Goal: Transaction & Acquisition: Purchase product/service

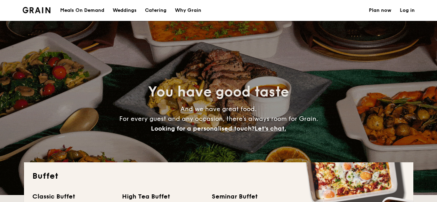
select select
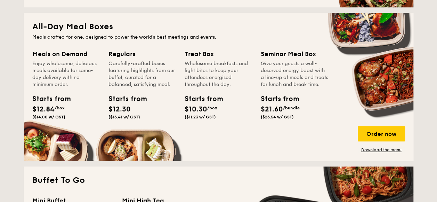
scroll to position [313, 0]
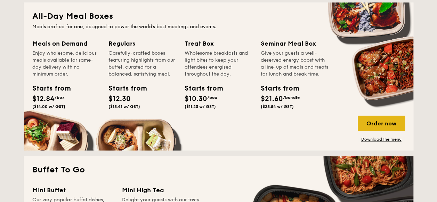
click at [372, 123] on div "Order now" at bounding box center [381, 123] width 47 height 15
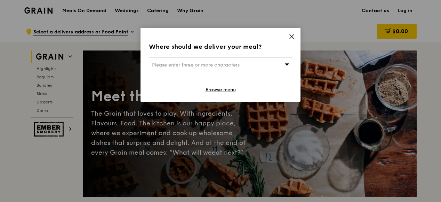
click at [291, 36] on icon at bounding box center [292, 36] width 4 height 4
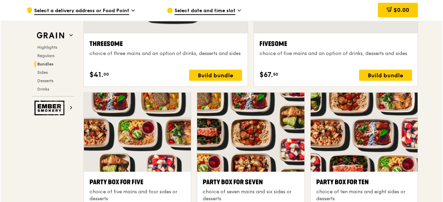
scroll to position [1357, 0]
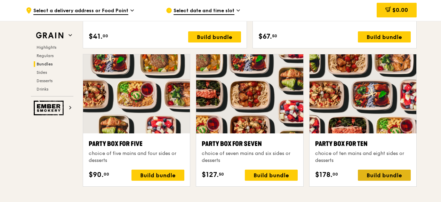
click at [384, 174] on div "Build bundle" at bounding box center [384, 174] width 53 height 11
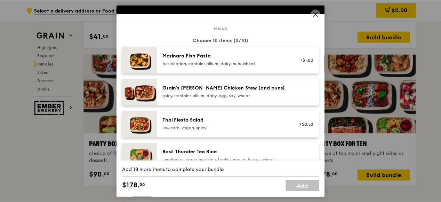
scroll to position [70, 0]
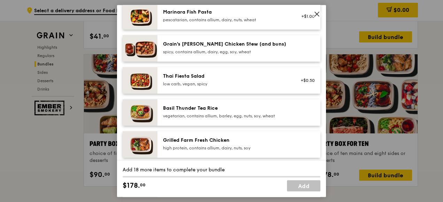
click at [200, 55] on div "Grain's Curry Chicken Stew (and buns) spicy, contains allium, dairy, egg, soy, …" at bounding box center [225, 48] width 133 height 15
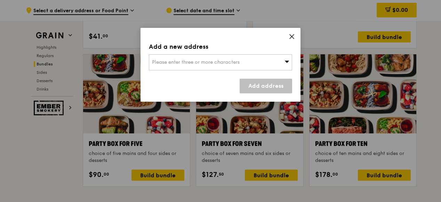
click at [292, 32] on div "Add a new address Please enter three or more characters Add address" at bounding box center [221, 65] width 160 height 74
click at [292, 34] on icon at bounding box center [292, 36] width 6 height 6
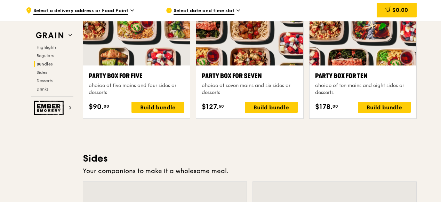
scroll to position [1357, 0]
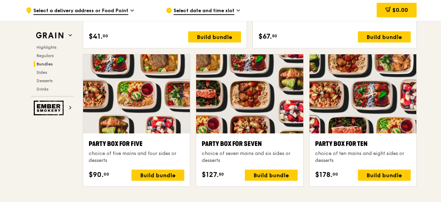
click at [72, 9] on span "Select a delivery address or Food Point" at bounding box center [80, 11] width 95 height 8
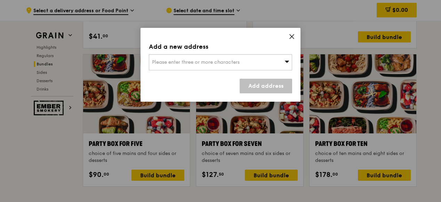
click at [243, 56] on div "Please enter three or more characters" at bounding box center [220, 62] width 143 height 16
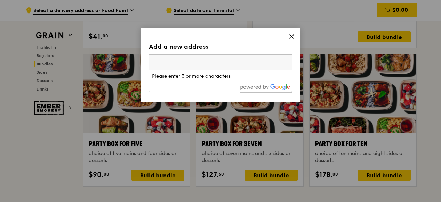
click at [236, 61] on input "search" at bounding box center [220, 62] width 143 height 15
paste input "638413"
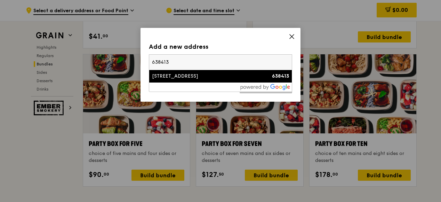
type input "638413"
click at [196, 77] on div "60 Tuas West Drive" at bounding box center [203, 76] width 103 height 7
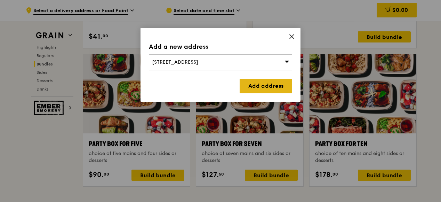
click at [255, 86] on link "Add address" at bounding box center [266, 86] width 53 height 15
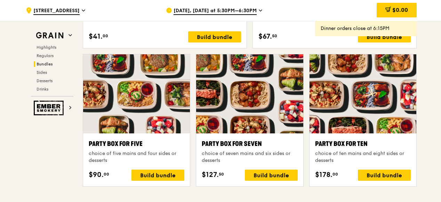
click at [241, 10] on span "[DATE], [DATE] at 5:30PM–6:30PM" at bounding box center [215, 11] width 83 height 8
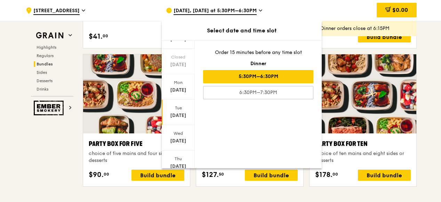
scroll to position [85, 0]
click at [179, 154] on span at bounding box center [178, 159] width 5 height 16
click at [176, 142] on div "Sep 25" at bounding box center [178, 142] width 31 height 7
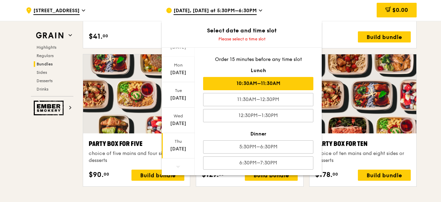
click at [219, 83] on div "10:30AM–11:30AM" at bounding box center [258, 83] width 110 height 13
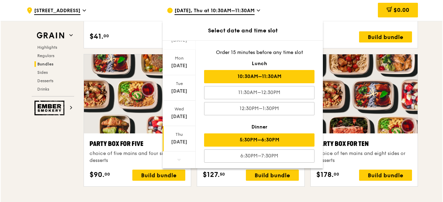
scroll to position [1, 0]
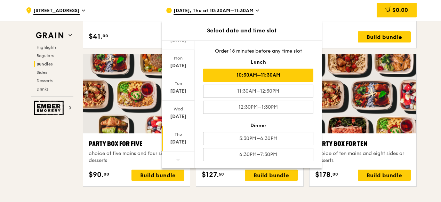
click at [342, 25] on div "Fivesome choice of five mains and an option of drinks, desserts and sides $67. …" at bounding box center [335, 22] width 152 height 42
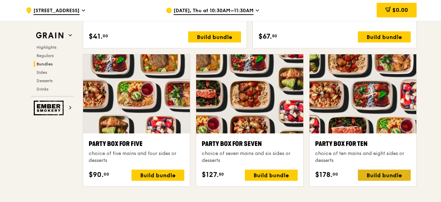
click at [370, 177] on div "Build bundle" at bounding box center [384, 174] width 53 height 11
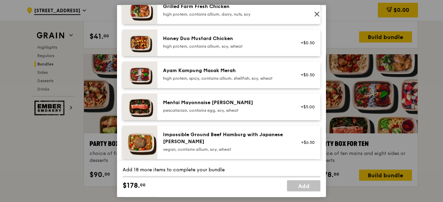
scroll to position [139, 0]
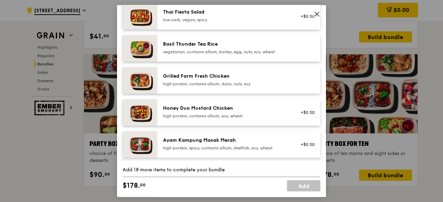
click at [201, 81] on div "Grilled Farm Fresh Chicken high protein, contains allium, dairy, nuts, soy" at bounding box center [225, 80] width 125 height 14
click at [210, 81] on div "high protein, contains allium, dairy, nuts, soy" at bounding box center [225, 84] width 125 height 6
click at [124, 77] on div "2x" at bounding box center [122, 76] width 8 height 8
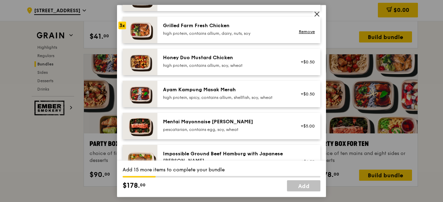
scroll to position [174, 0]
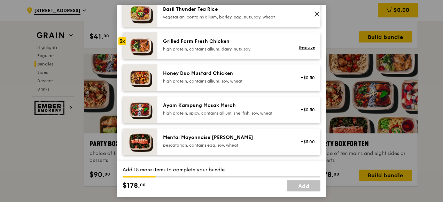
click at [120, 41] on div "3x" at bounding box center [122, 42] width 8 height 8
click at [120, 41] on div "4x" at bounding box center [122, 42] width 8 height 8
click at [120, 41] on div "5x" at bounding box center [122, 42] width 8 height 8
click at [120, 41] on div "6x" at bounding box center [122, 42] width 8 height 8
click at [299, 47] on link "Remove" at bounding box center [307, 47] width 16 height 5
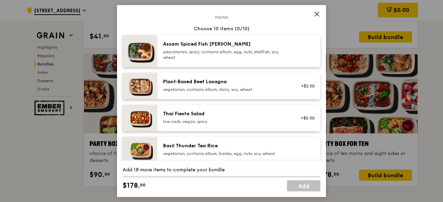
scroll to position [35, 0]
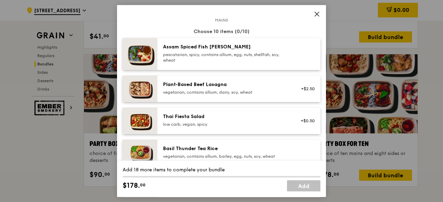
click at [187, 57] on div "pescatarian, spicy, contains allium, egg, nuts, shellfish, soy, wheat" at bounding box center [225, 57] width 125 height 11
click at [119, 49] on div "2x" at bounding box center [122, 47] width 8 height 8
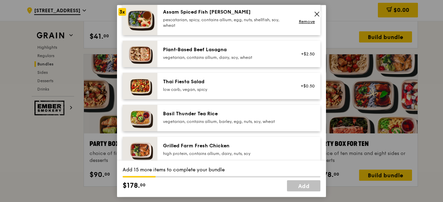
scroll to position [104, 0]
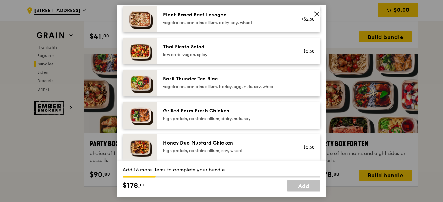
click at [136, 51] on img at bounding box center [140, 51] width 35 height 26
click at [316, 13] on icon at bounding box center [317, 14] width 6 height 6
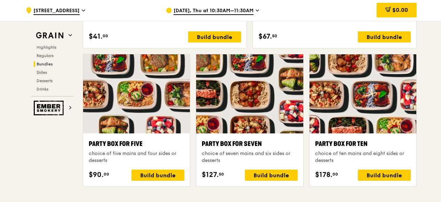
click at [386, 99] on div at bounding box center [363, 93] width 107 height 79
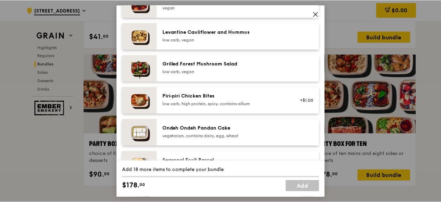
scroll to position [452, 0]
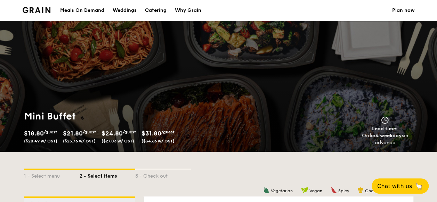
click at [79, 10] on div "Meals On Demand" at bounding box center [82, 10] width 44 height 21
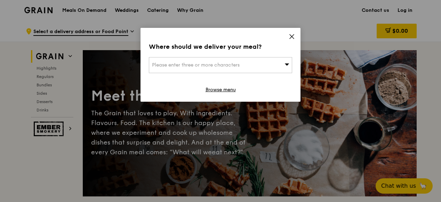
scroll to position [35, 0]
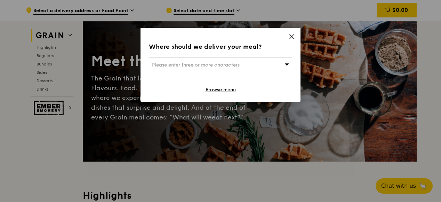
click at [292, 35] on icon at bounding box center [292, 36] width 6 height 6
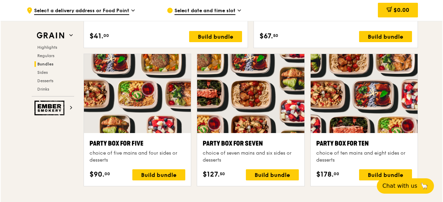
scroll to position [1357, 0]
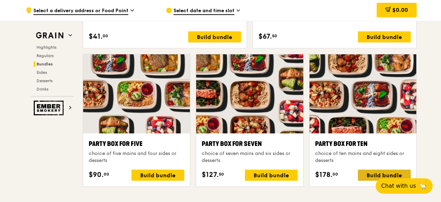
click at [373, 171] on div "Build bundle" at bounding box center [384, 174] width 53 height 11
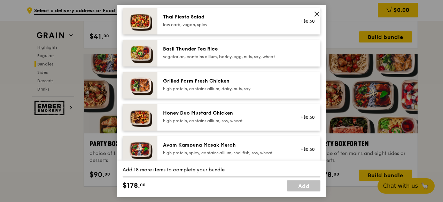
scroll to position [139, 0]
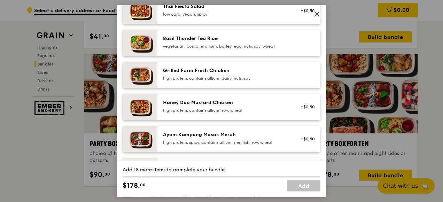
click at [208, 113] on div "high protein, contains allium, soy, wheat" at bounding box center [225, 111] width 125 height 6
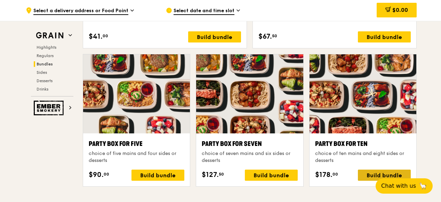
click at [375, 171] on div "Build bundle" at bounding box center [384, 174] width 53 height 11
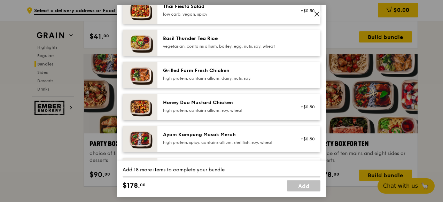
click at [143, 102] on img at bounding box center [140, 107] width 35 height 26
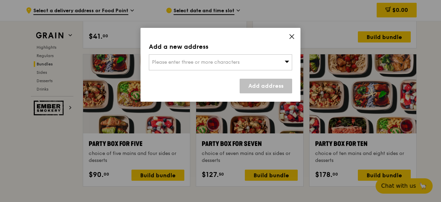
click at [260, 68] on div "Please enter three or more characters" at bounding box center [220, 62] width 143 height 16
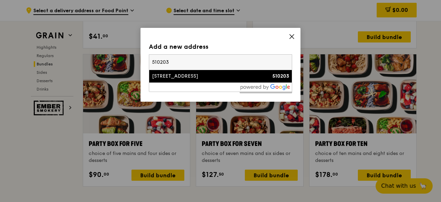
type input "510203"
click at [223, 77] on div "[STREET_ADDRESS]" at bounding box center [203, 76] width 103 height 7
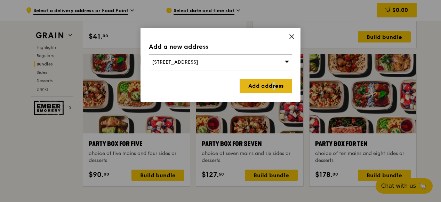
click at [252, 82] on link "Add address" at bounding box center [266, 86] width 53 height 15
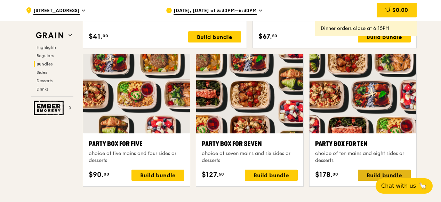
click at [386, 173] on div "Build bundle" at bounding box center [384, 174] width 53 height 11
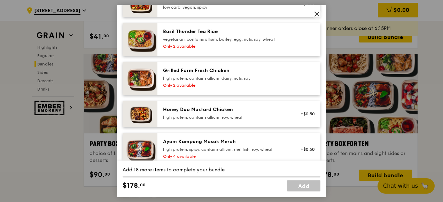
scroll to position [174, 0]
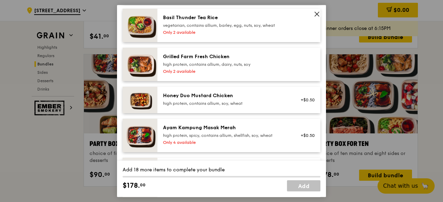
click at [152, 98] on img at bounding box center [140, 100] width 35 height 26
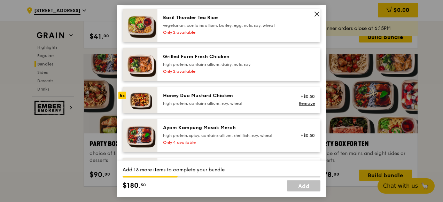
click at [152, 98] on img at bounding box center [140, 100] width 35 height 26
click at [146, 101] on img at bounding box center [140, 100] width 35 height 26
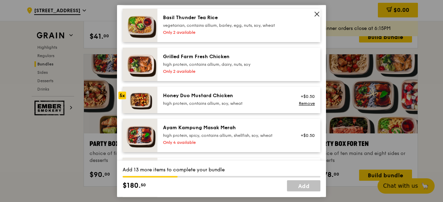
click at [140, 103] on img at bounding box center [140, 100] width 35 height 26
click at [138, 105] on img at bounding box center [140, 100] width 35 height 26
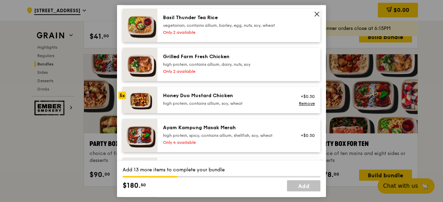
click at [138, 105] on img at bounding box center [140, 100] width 35 height 26
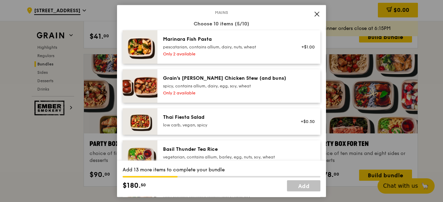
scroll to position [70, 0]
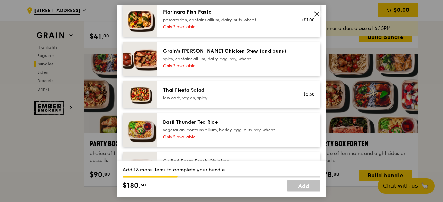
click at [145, 99] on img at bounding box center [140, 94] width 35 height 26
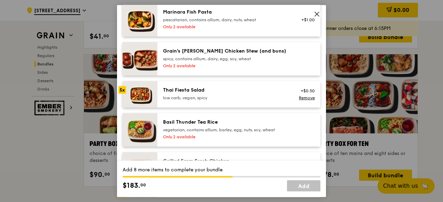
click at [145, 99] on img at bounding box center [140, 94] width 35 height 26
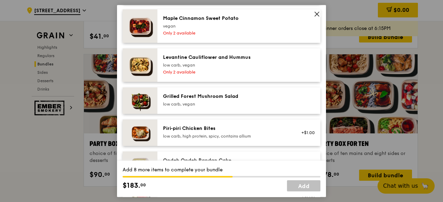
scroll to position [487, 0]
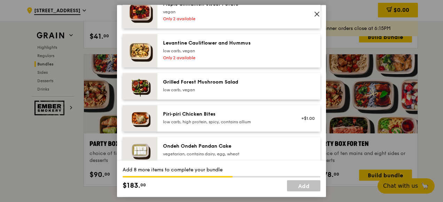
click at [151, 93] on img at bounding box center [140, 86] width 35 height 26
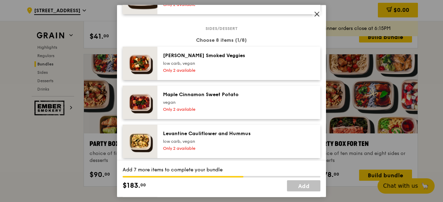
scroll to position [383, 0]
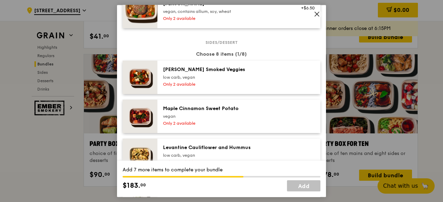
click at [144, 82] on img at bounding box center [140, 77] width 35 height 33
click at [136, 110] on img at bounding box center [140, 116] width 35 height 33
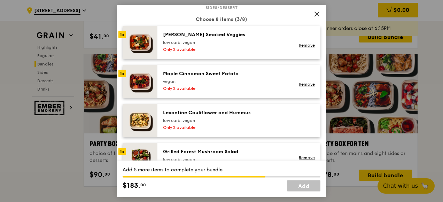
click at [132, 116] on img at bounding box center [140, 120] width 35 height 33
click at [128, 46] on img at bounding box center [140, 42] width 35 height 33
click at [125, 70] on div "1x" at bounding box center [122, 74] width 8 height 8
click at [126, 112] on img at bounding box center [140, 120] width 35 height 33
click at [128, 144] on img at bounding box center [140, 156] width 35 height 26
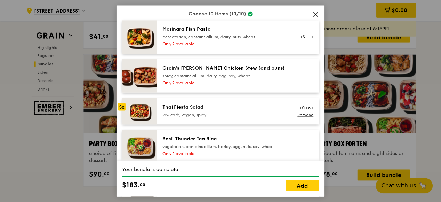
scroll to position [0, 0]
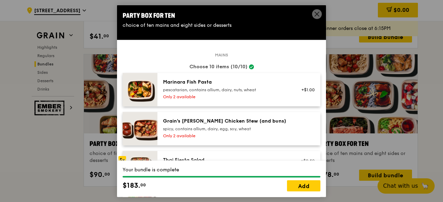
click at [315, 11] on icon at bounding box center [317, 14] width 6 height 6
click at [319, 18] on span at bounding box center [317, 15] width 6 height 8
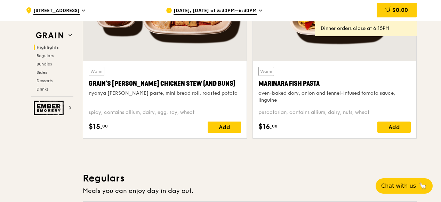
scroll to position [244, 0]
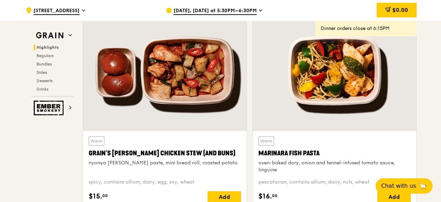
click at [209, 116] on div at bounding box center [165, 70] width 164 height 121
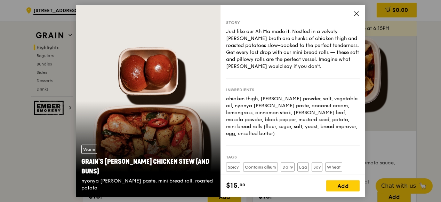
scroll to position [63, 0]
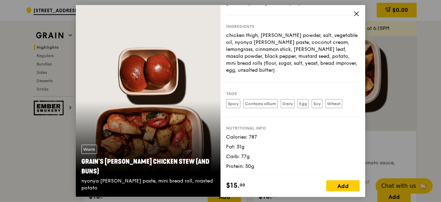
click at [354, 15] on icon at bounding box center [357, 14] width 6 height 6
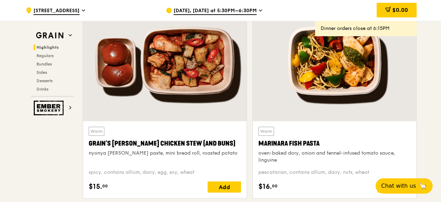
scroll to position [244, 0]
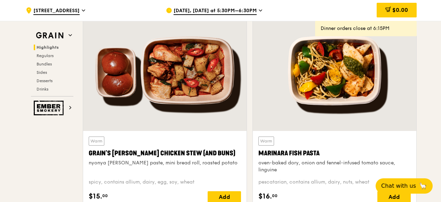
click at [190, 77] on div at bounding box center [165, 70] width 164 height 121
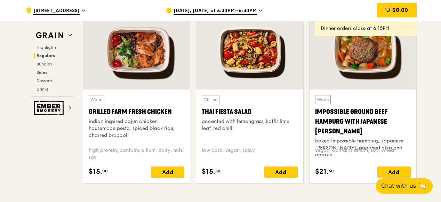
scroll to position [800, 0]
